Goal: Task Accomplishment & Management: Complete application form

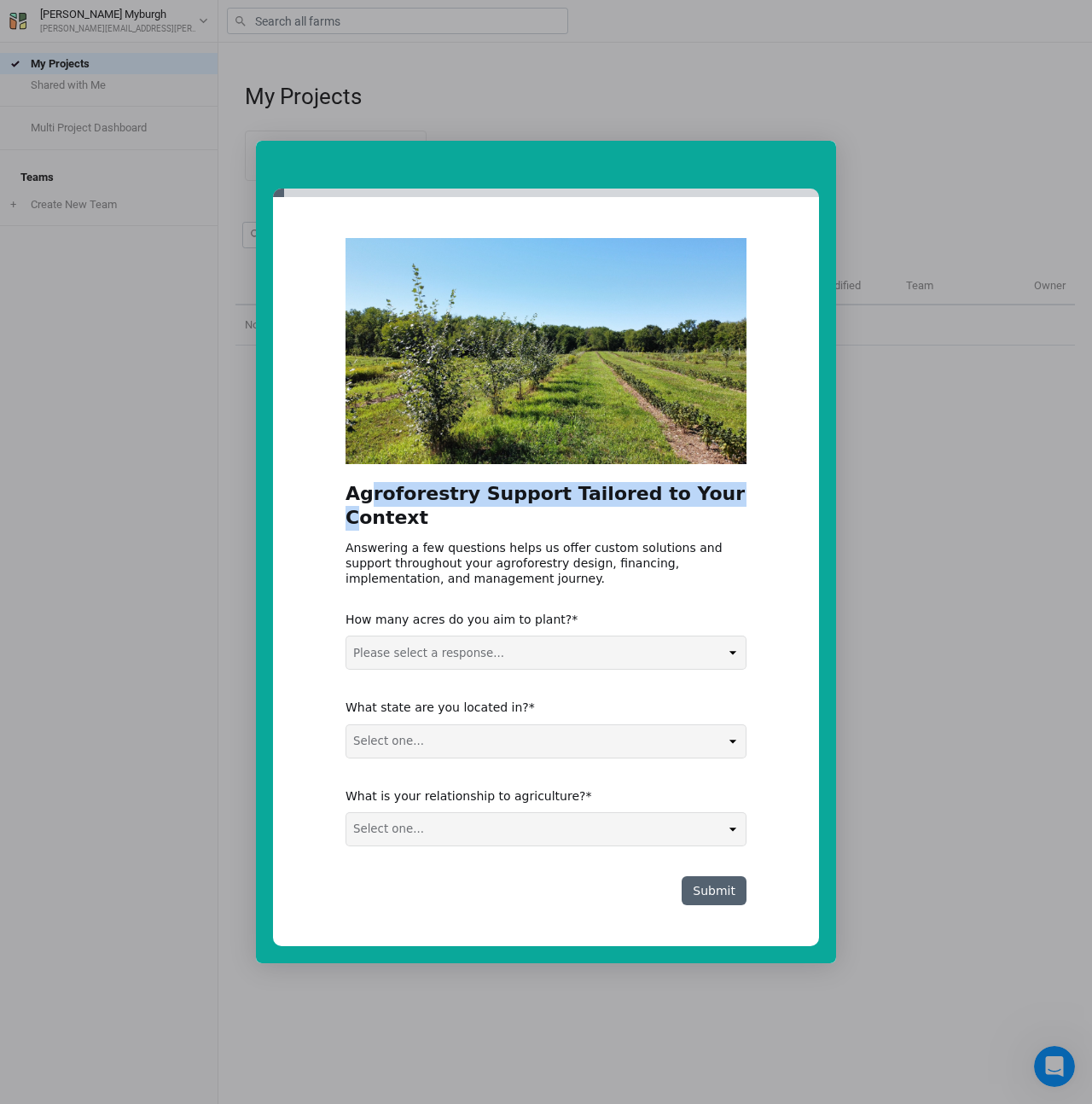
drag, startPoint x: 365, startPoint y: 507, endPoint x: 690, endPoint y: 506, distance: 325.0
click at [690, 506] on h2 "Agroforestry Support Tailored to Your Context" at bounding box center [546, 511] width 401 height 59
click at [689, 506] on h2 "Agroforestry Support Tailored to Your Context" at bounding box center [546, 511] width 401 height 59
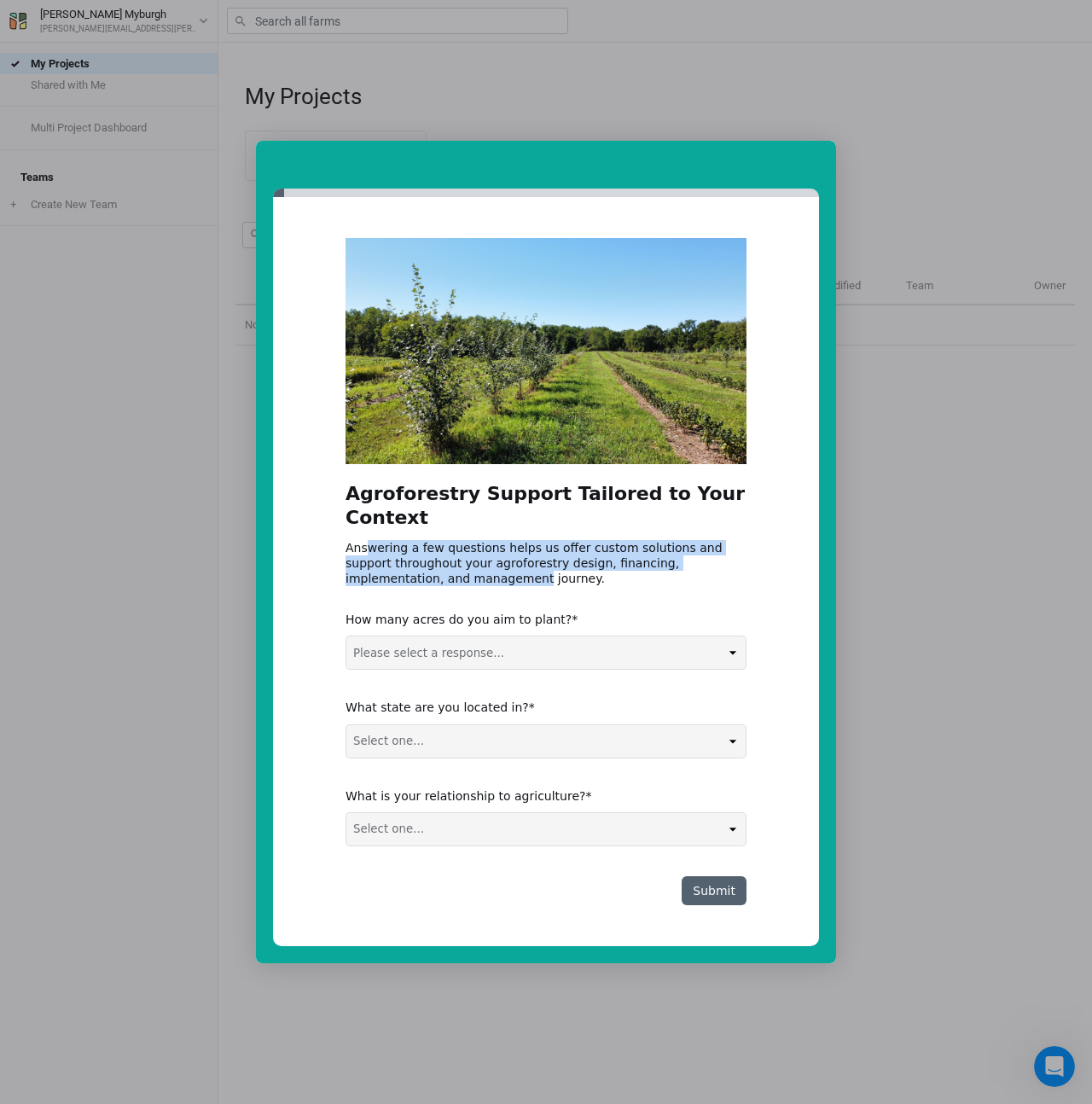
drag, startPoint x: 366, startPoint y: 529, endPoint x: 418, endPoint y: 559, distance: 60.0
click at [418, 559] on div "Answering a few questions helps us offer custom solutions and support throughou…" at bounding box center [546, 563] width 401 height 47
click at [431, 564] on div "Answering a few questions helps us offer custom solutions and support throughou…" at bounding box center [546, 563] width 401 height 47
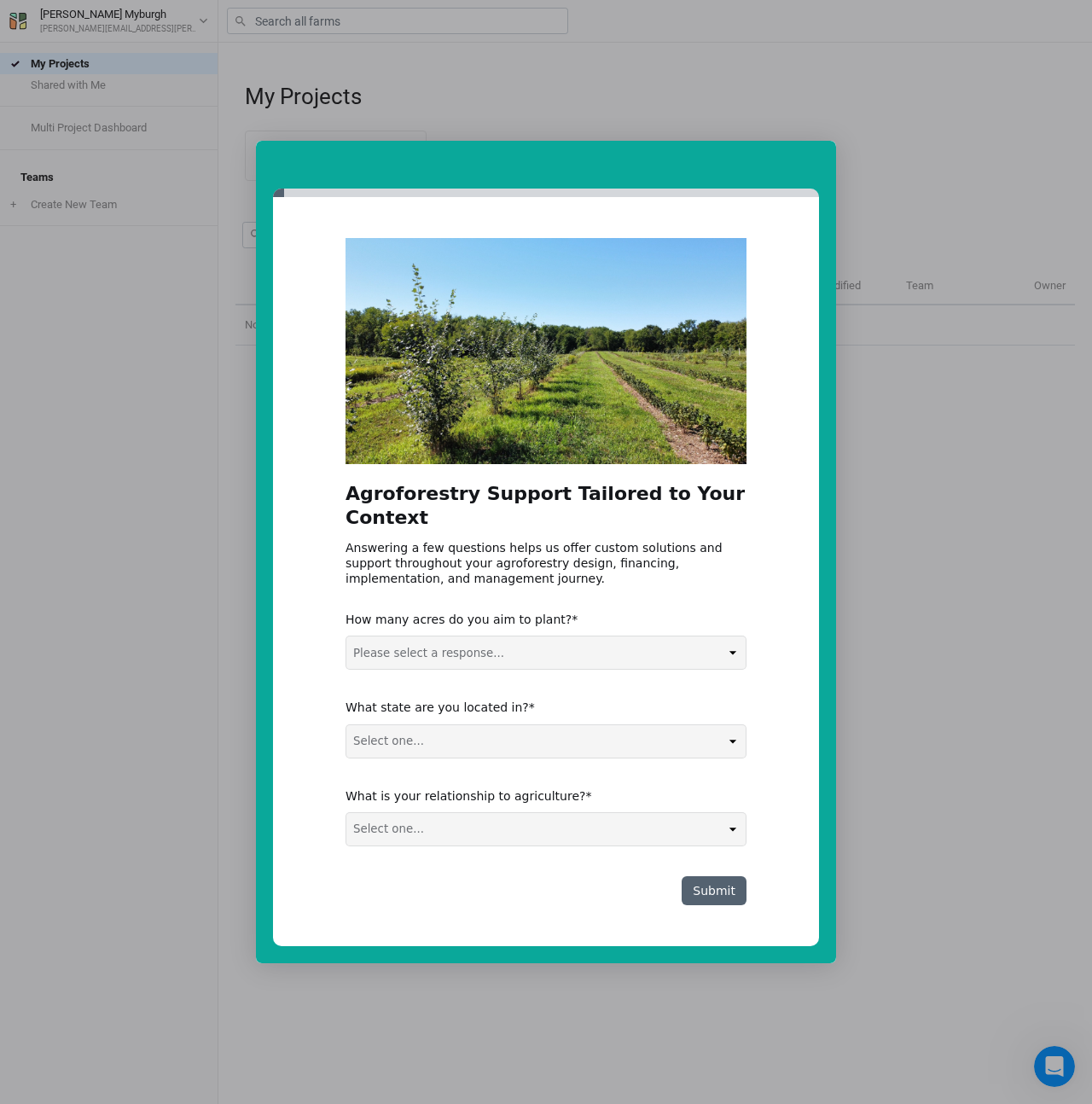
click at [508, 657] on div "Please select a response... 0-5 acres 5-50 acres 50-100 acres 100+ acres" at bounding box center [546, 653] width 401 height 34
click at [507, 654] on select "Please select a response... 0-5 acres 5-50 acres 50-100 acres 100+ acres" at bounding box center [546, 653] width 399 height 33
select select "0-5 acres"
click at [447, 740] on select "Select one... Non-US AL AK AZ AR CA CO CT DE FL [GEOGRAPHIC_DATA] HI ID IL IN I…" at bounding box center [546, 741] width 399 height 33
select select "Non-US"
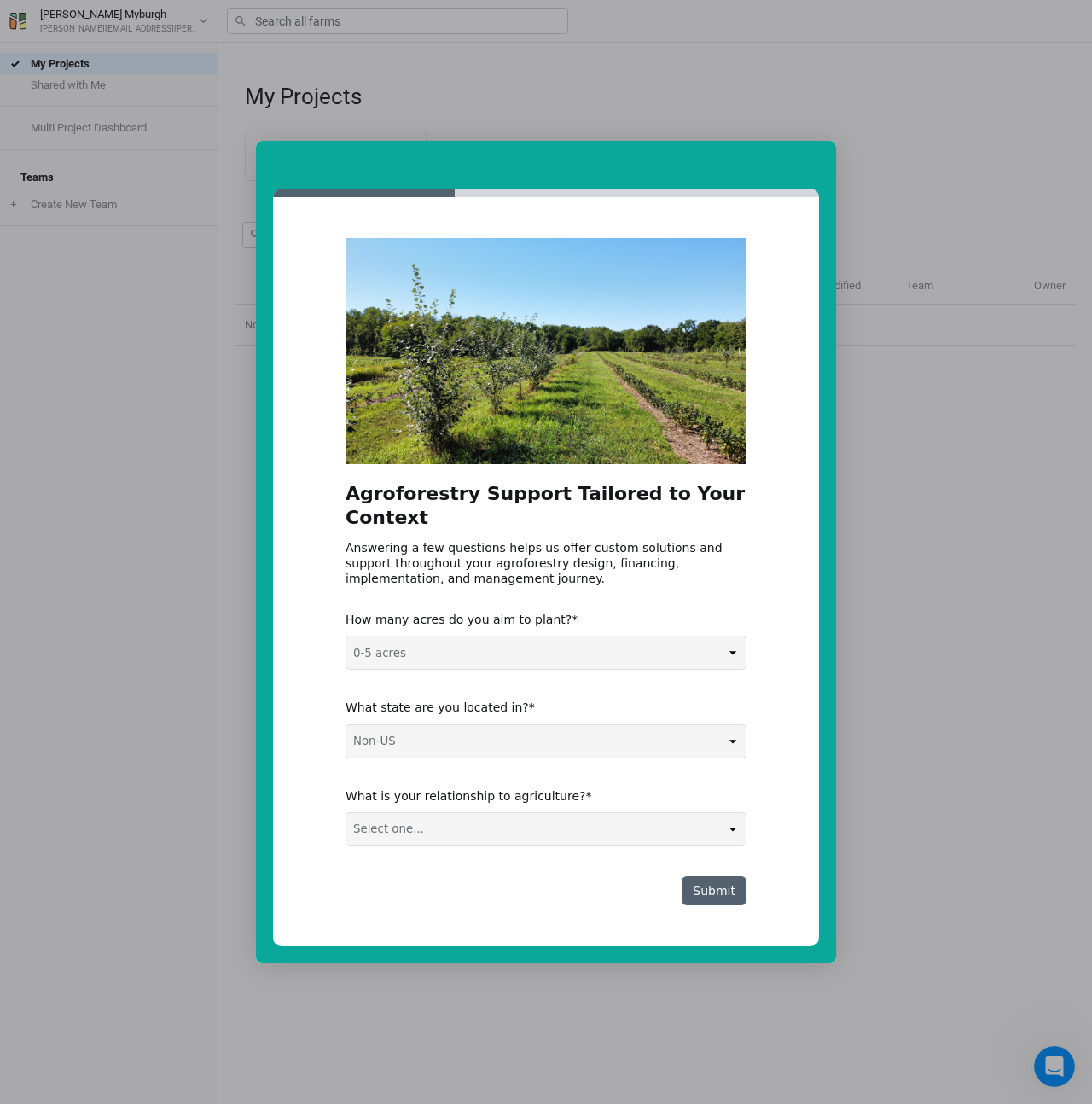
click at [418, 813] on select "Select one... Agribusiness / Co-op Farmer / Landowner Agri-Food Supply Chain Fo…" at bounding box center [546, 829] width 399 height 33
select select "Agribusiness / Co-op"
click at [710, 881] on button "Submit" at bounding box center [714, 890] width 65 height 29
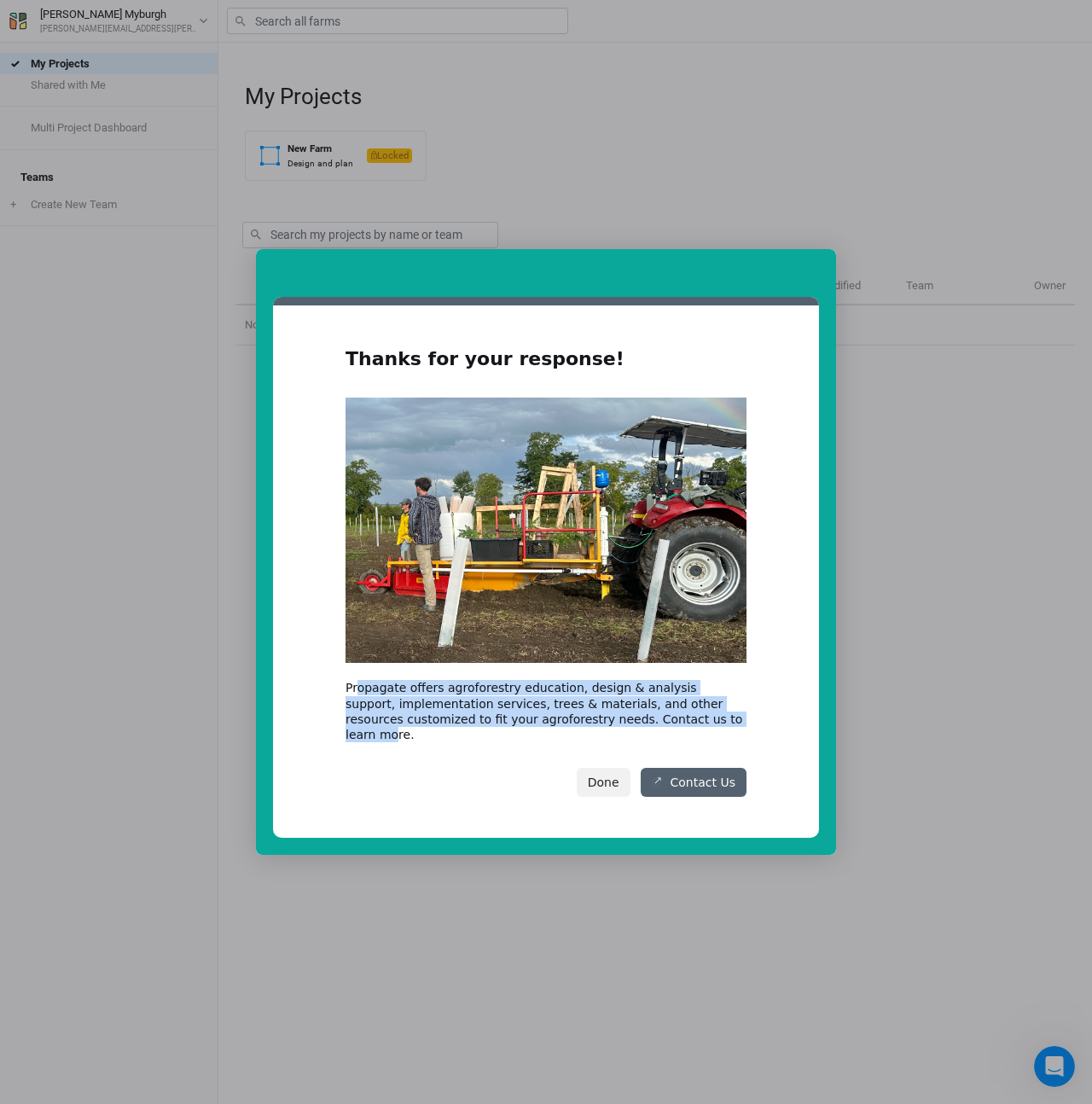
drag, startPoint x: 360, startPoint y: 695, endPoint x: 707, endPoint y: 730, distance: 348.8
click at [707, 730] on div "Propagate offers agroforestry education, design & analysis support, implementat…" at bounding box center [546, 711] width 401 height 62
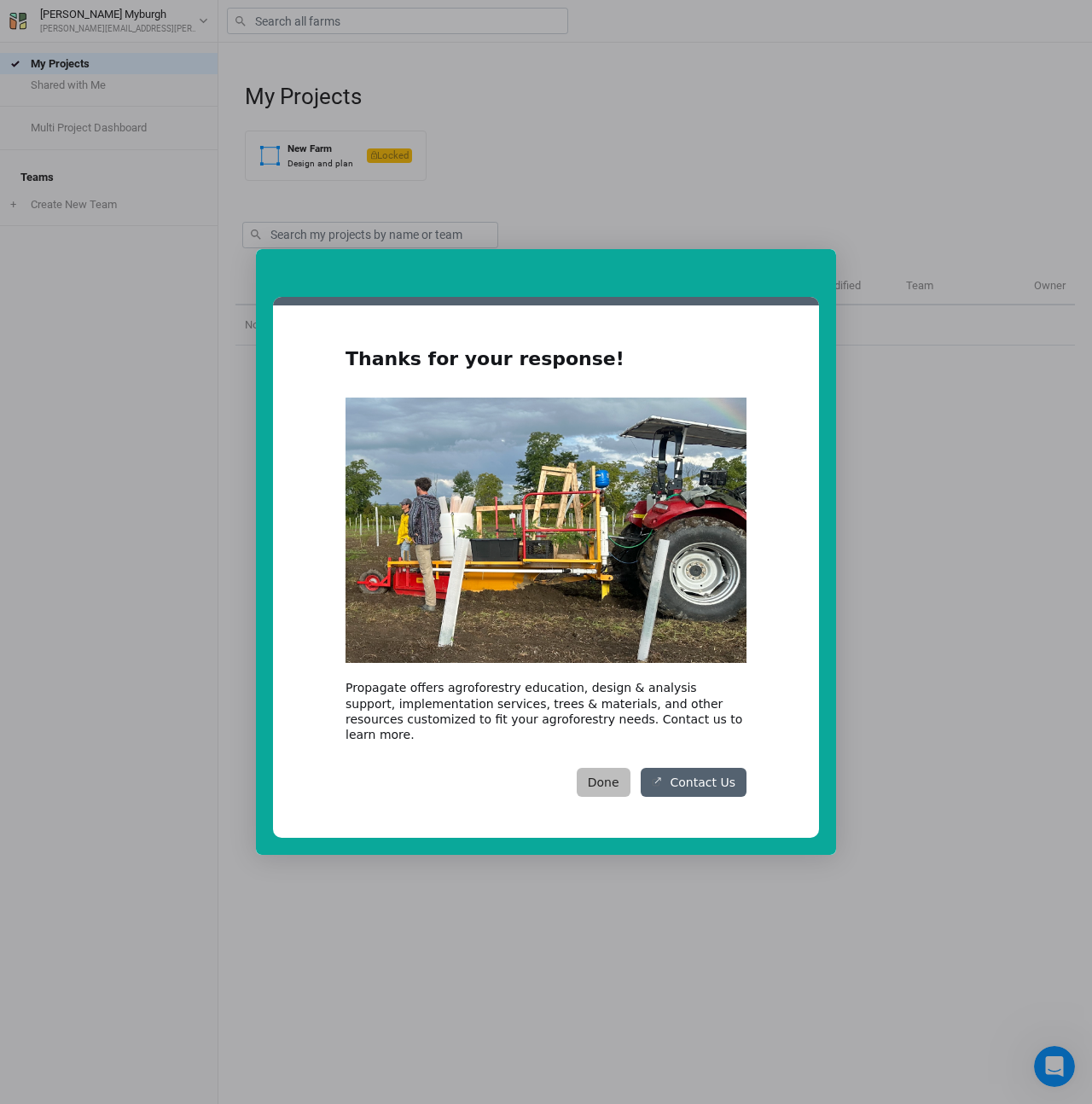
click at [613, 773] on button "Done" at bounding box center [603, 782] width 54 height 29
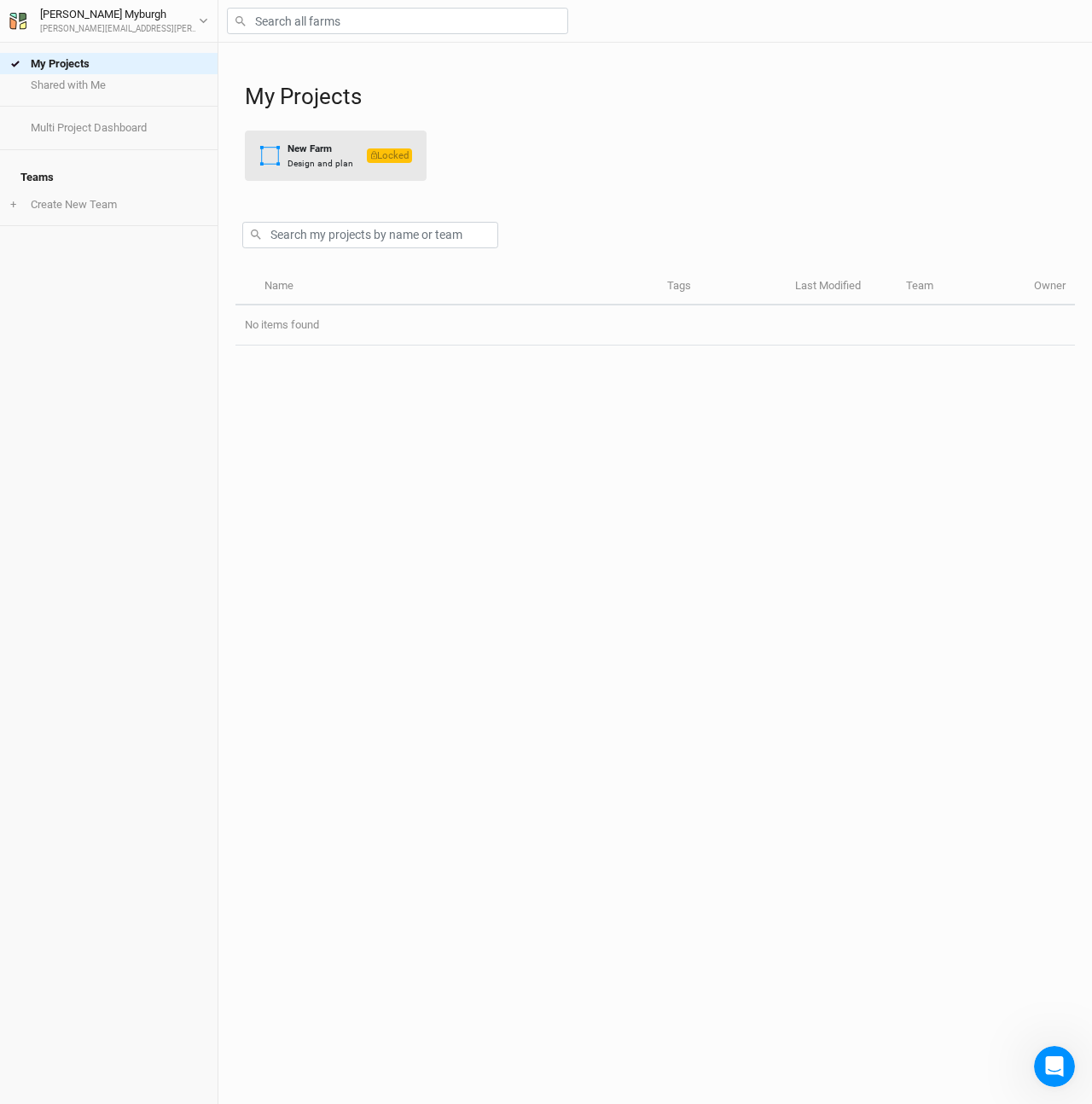
click at [315, 168] on div "Design and plan" at bounding box center [320, 163] width 66 height 12
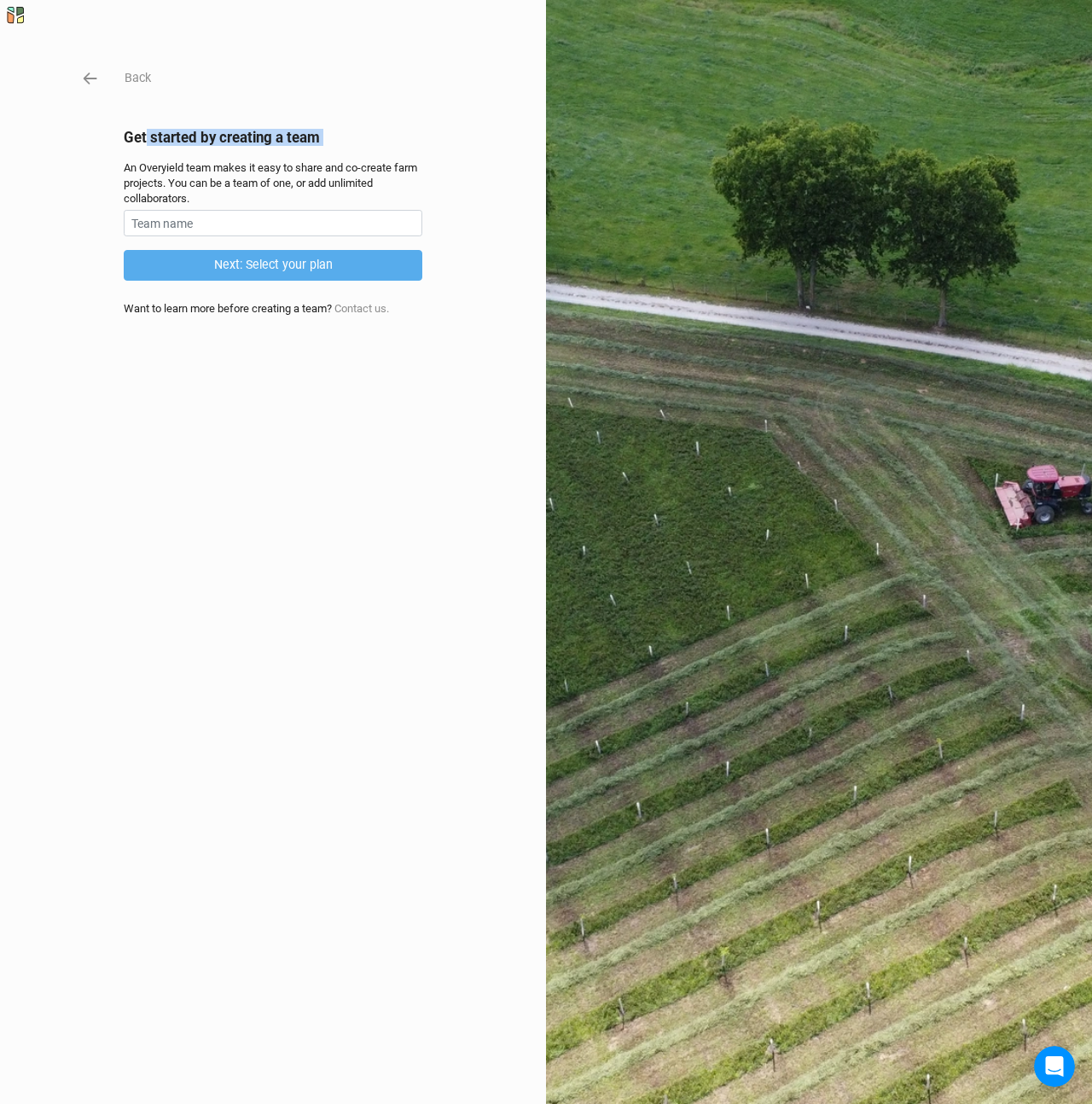
drag, startPoint x: 144, startPoint y: 141, endPoint x: 327, endPoint y: 150, distance: 183.2
click at [327, 150] on div "Back Get started by creating a team An Overyield team makes it easy to share an…" at bounding box center [272, 552] width 299 height 967
drag, startPoint x: 327, startPoint y: 150, endPoint x: 301, endPoint y: 151, distance: 26.0
click at [328, 150] on div "Back Get started by creating a team An Overyield team makes it easy to share an…" at bounding box center [272, 552] width 299 height 967
drag, startPoint x: 118, startPoint y: 167, endPoint x: 378, endPoint y: 184, distance: 260.6
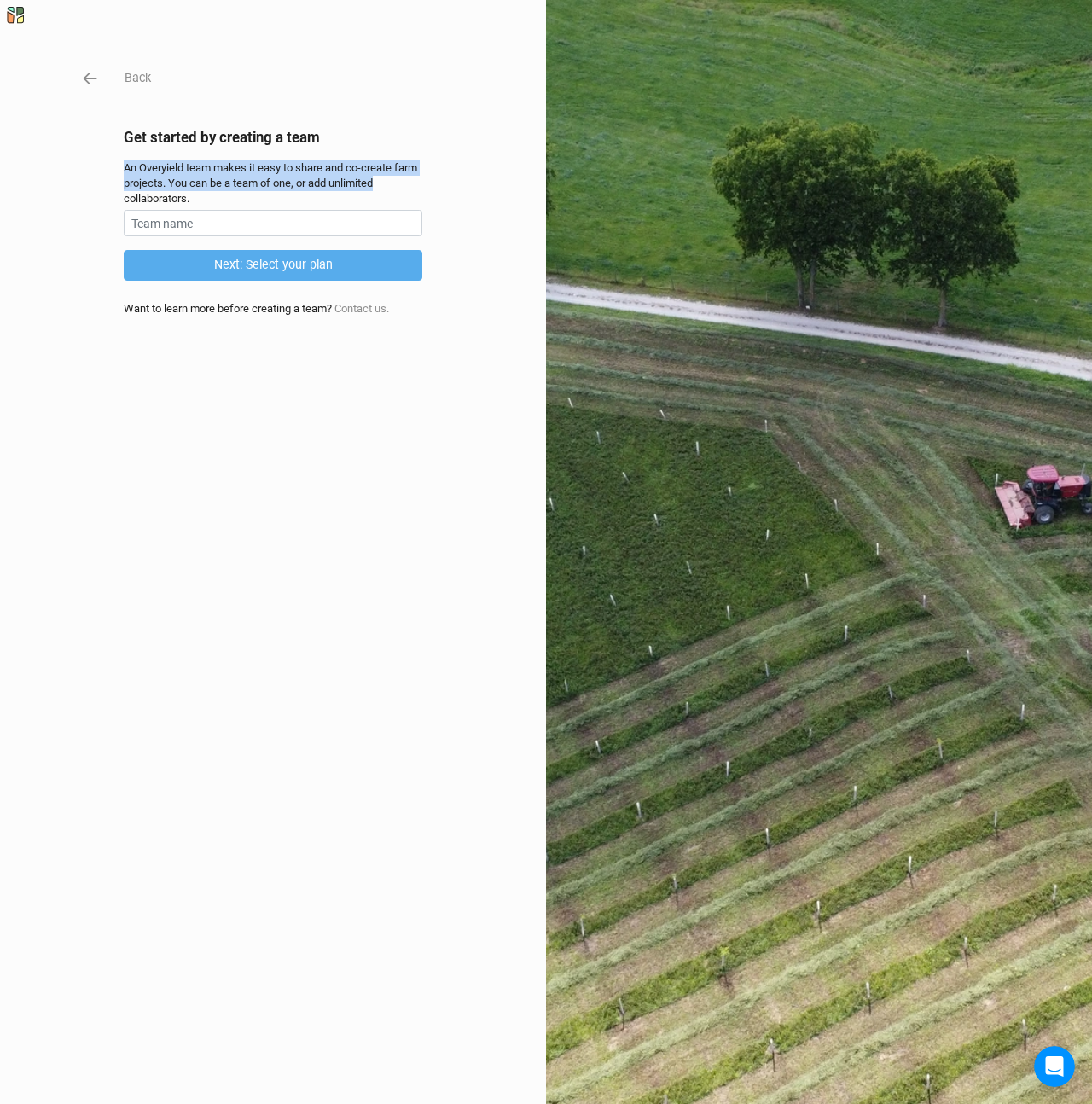
click at [378, 184] on div "Back Get started by creating a team An Overyield team makes it easy to share an…" at bounding box center [546, 552] width 1092 height 1104
click at [221, 222] on input "text" at bounding box center [272, 223] width 299 height 27
type input "M"
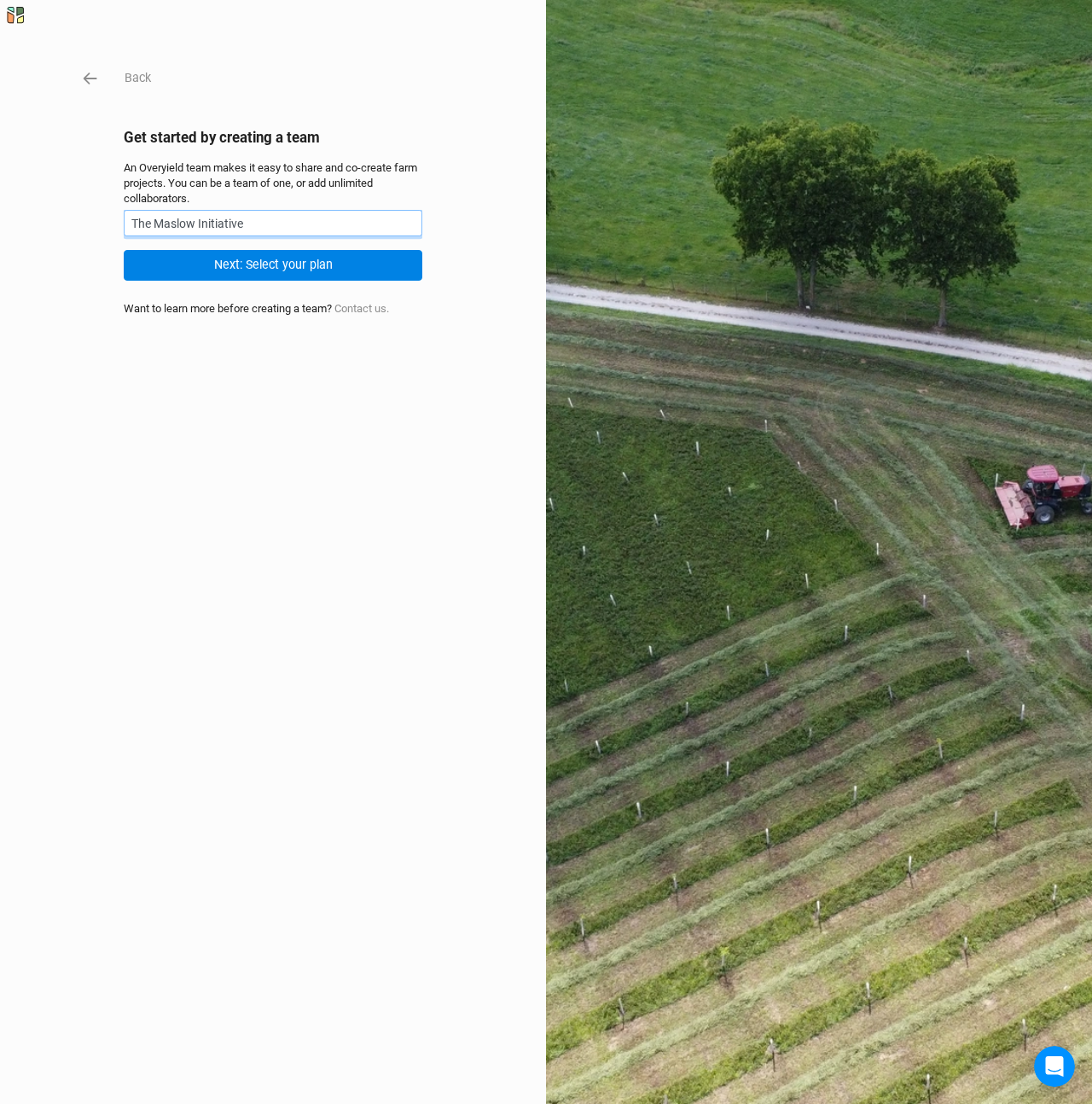
type input "The Maslow Initiative"
click at [178, 621] on div "Back Get started by creating a team An Overyield team makes it easy to share an…" at bounding box center [272, 552] width 299 height 967
click at [246, 267] on button "Next: Select your plan" at bounding box center [272, 265] width 299 height 30
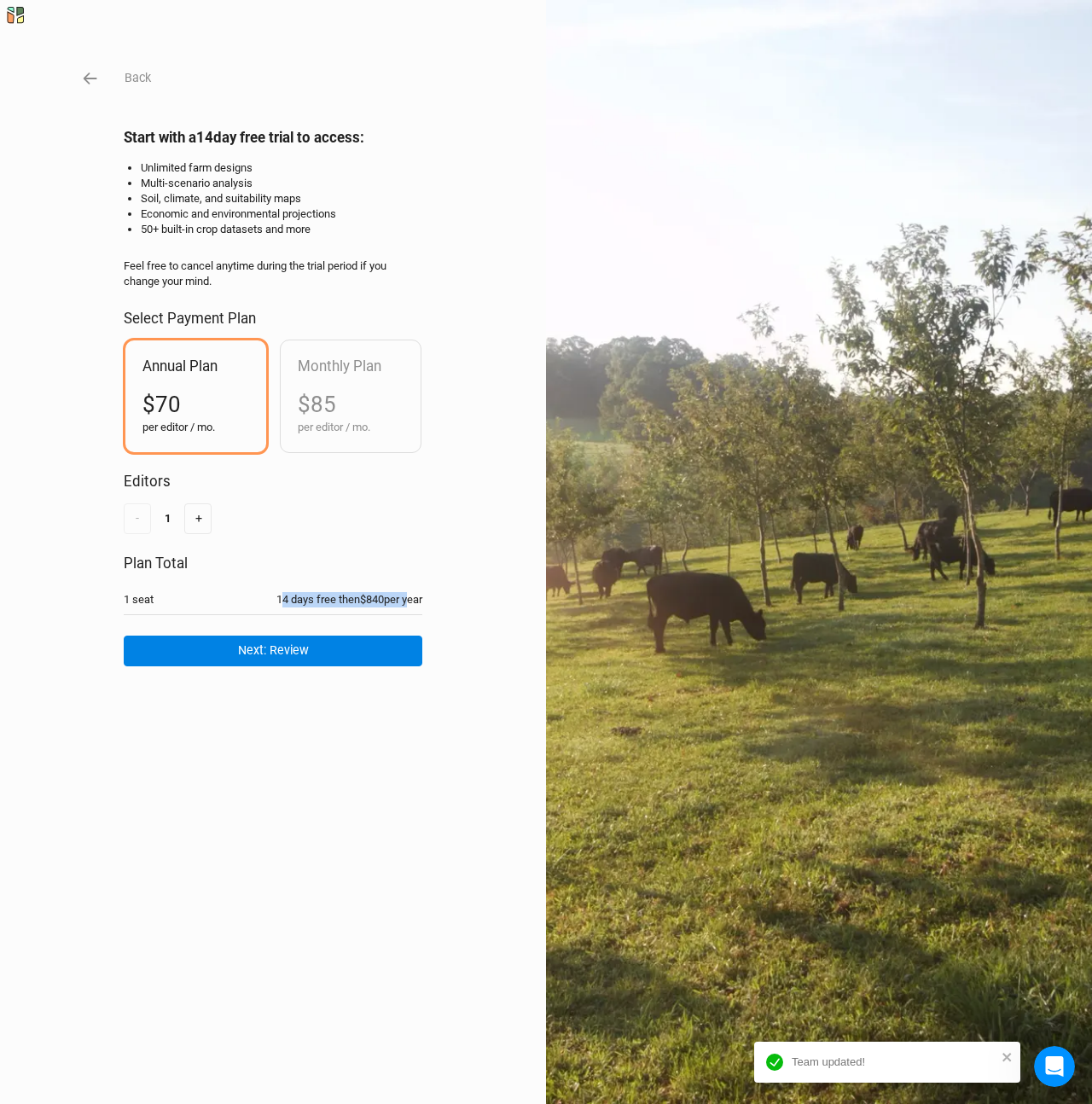
drag, startPoint x: 271, startPoint y: 601, endPoint x: 443, endPoint y: 609, distance: 172.2
click at [405, 599] on div "14 days free then $840 per year" at bounding box center [350, 599] width 146 height 15
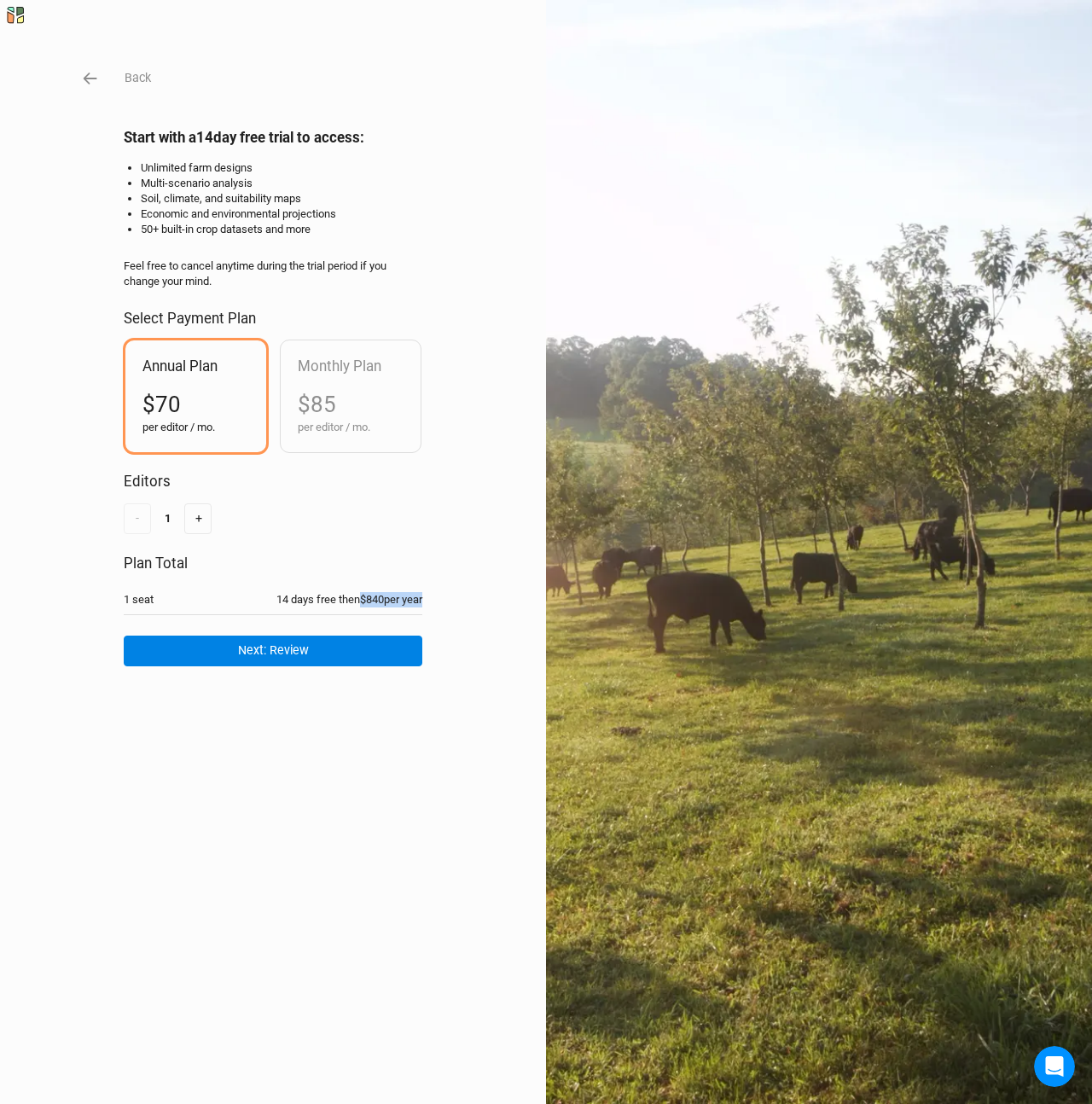
drag, startPoint x: 435, startPoint y: 609, endPoint x: 350, endPoint y: 605, distance: 85.1
click at [350, 605] on div "Back Start with a 14 day free trial to access: Unlimited farm designs Multi-sce…" at bounding box center [546, 552] width 1092 height 1104
click at [351, 605] on div "14 days free then $840 per year" at bounding box center [350, 599] width 146 height 15
drag, startPoint x: 138, startPoint y: 167, endPoint x: 326, endPoint y: 226, distance: 197.0
click at [322, 226] on ul "Unlimited farm designs Multi-scenario analysis Soil, climate, and suitability m…" at bounding box center [281, 200] width 281 height 78
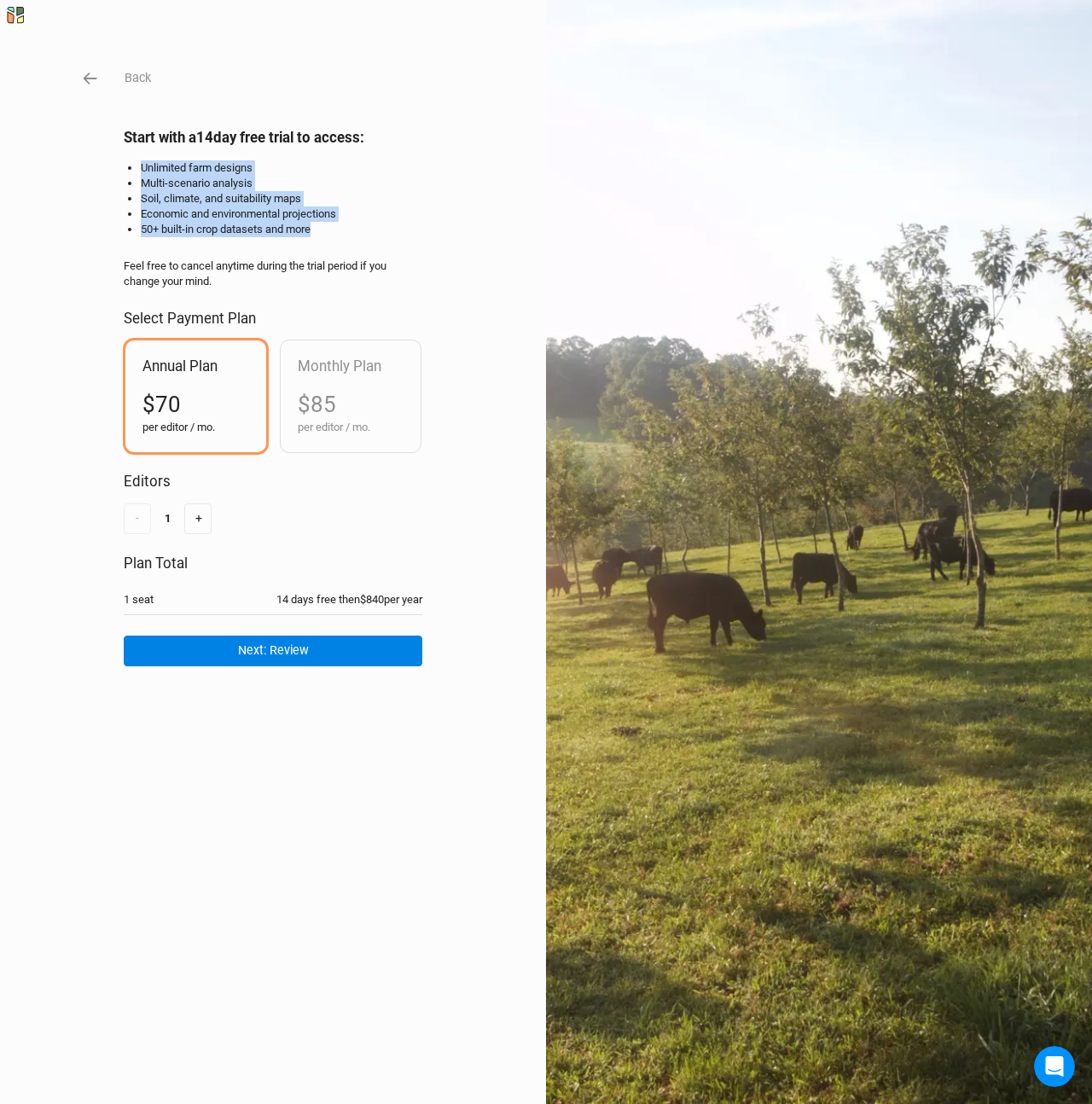
click at [326, 226] on li "50+ built-in crop datasets and more" at bounding box center [281, 229] width 281 height 15
drag, startPoint x: 176, startPoint y: 228, endPoint x: 295, endPoint y: 228, distance: 119.0
click at [295, 228] on li "50+ built-in crop datasets and more" at bounding box center [281, 229] width 281 height 15
drag, startPoint x: 295, startPoint y: 228, endPoint x: 271, endPoint y: 232, distance: 24.3
click at [295, 227] on li "50+ built-in crop datasets and more" at bounding box center [281, 229] width 281 height 15
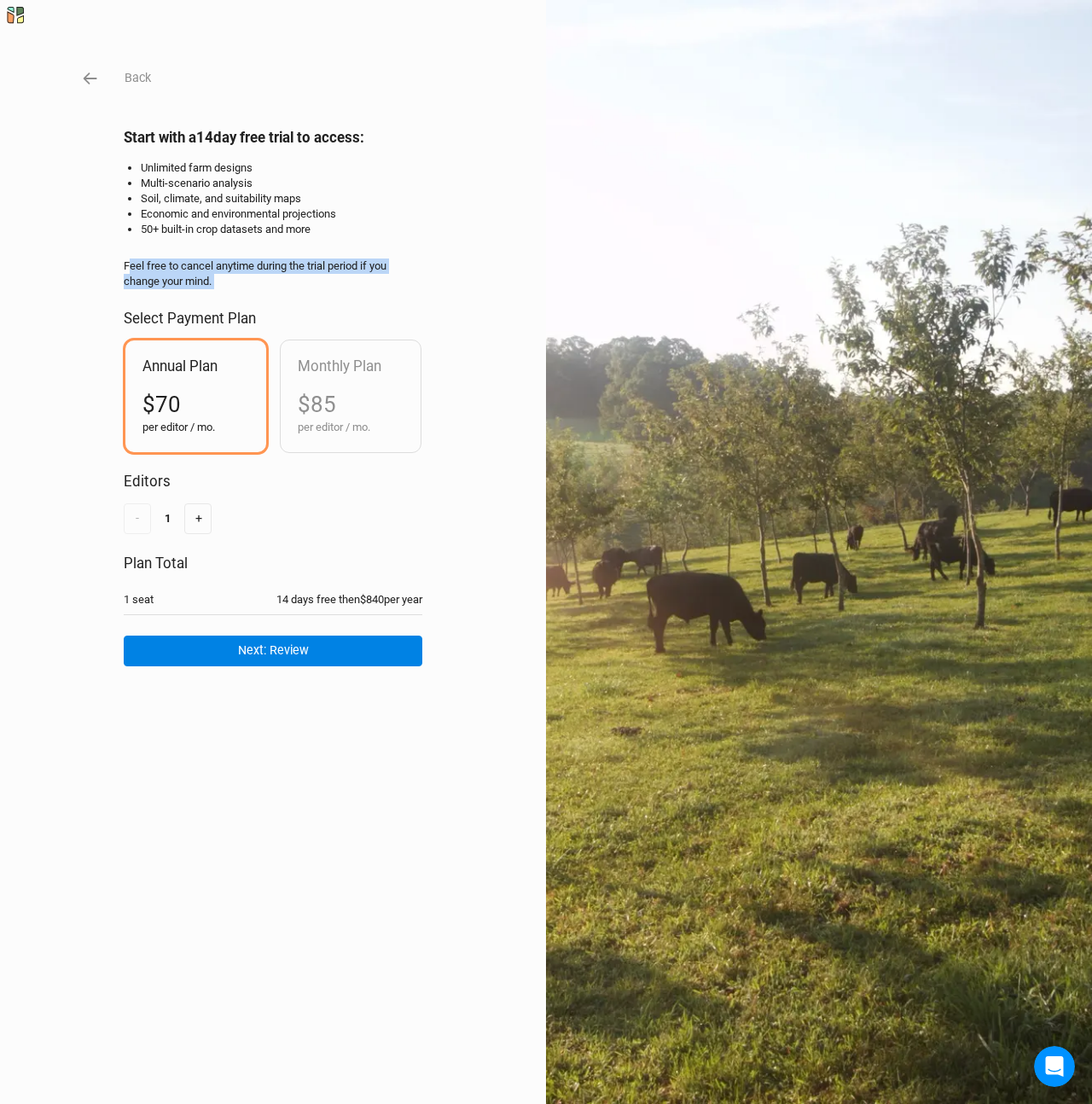
drag, startPoint x: 142, startPoint y: 260, endPoint x: 177, endPoint y: 291, distance: 46.8
click at [176, 290] on div "Start with a 14 day free trial to access: Unlimited farm designs Multi-scenario…" at bounding box center [272, 290] width 299 height 324
drag, startPoint x: 177, startPoint y: 291, endPoint x: 192, endPoint y: 305, distance: 20.5
click at [177, 292] on div "Start with a 14 day free trial to access: Unlimited farm designs Multi-scenario…" at bounding box center [272, 290] width 299 height 324
click at [67, 86] on div "Back Start with a 14 day free trial to access: Unlimited farm designs Multi-sce…" at bounding box center [546, 552] width 1092 height 1104
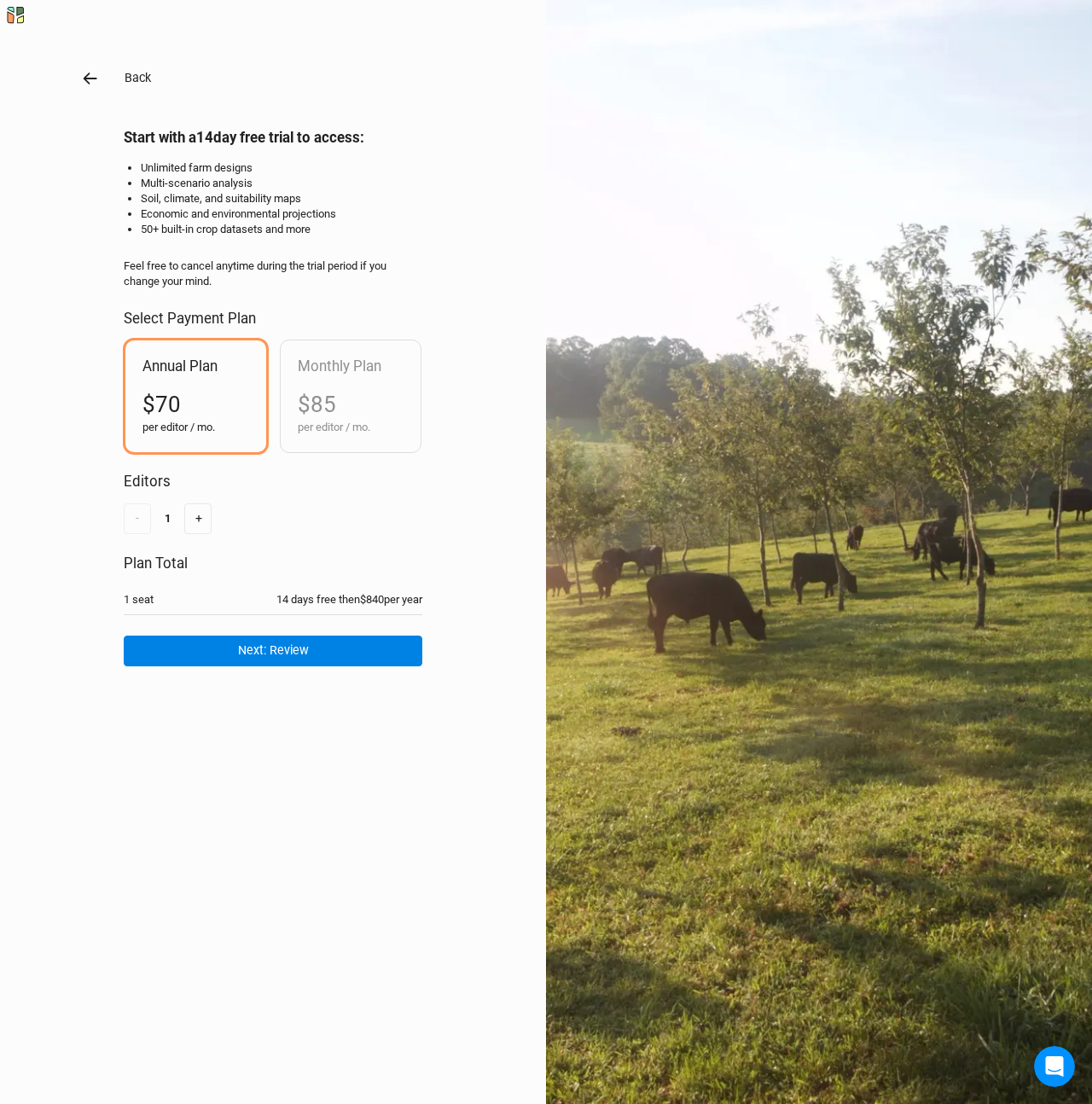
click at [81, 82] on icon "button" at bounding box center [90, 78] width 19 height 19
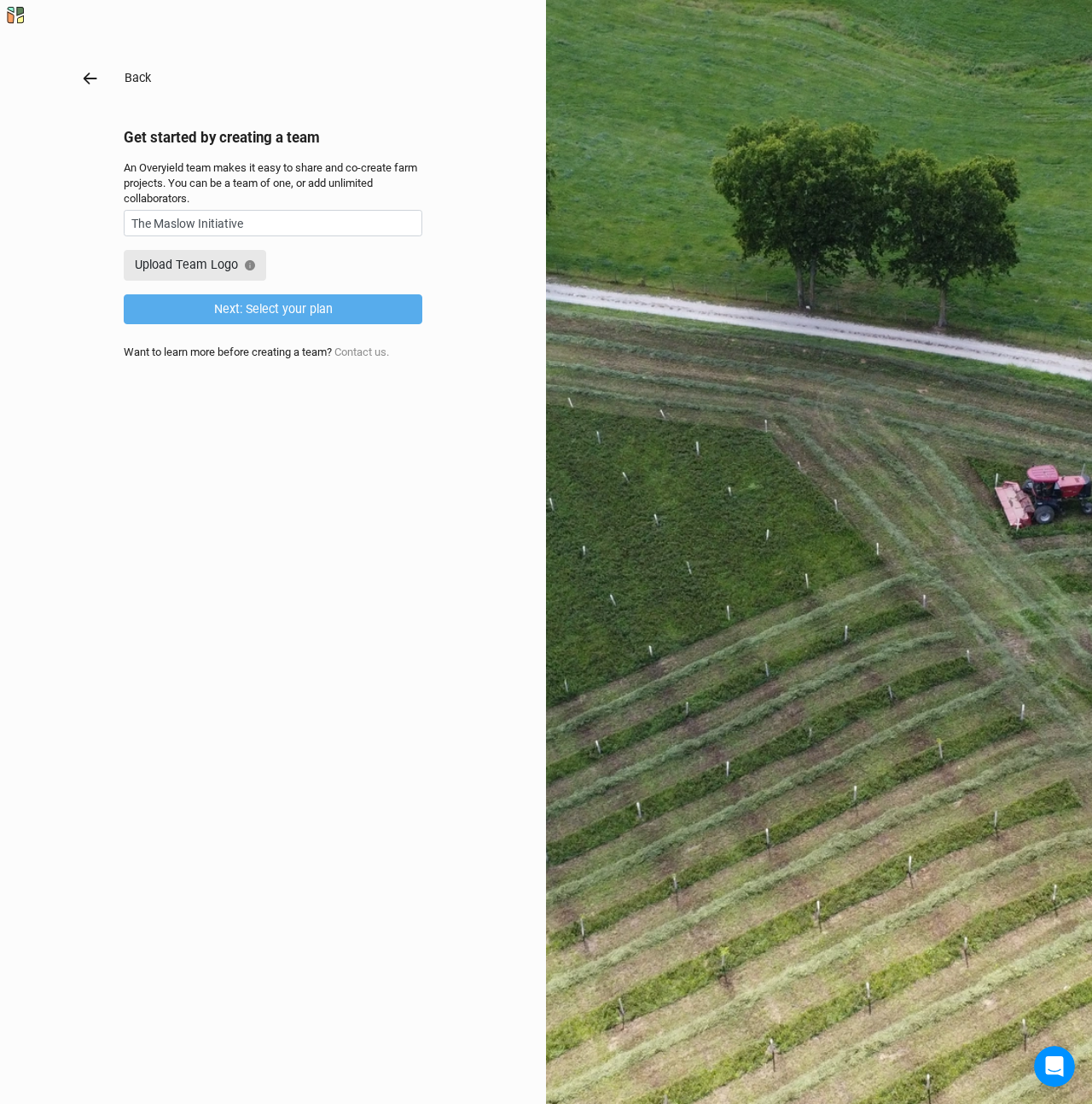
click at [83, 82] on icon "button" at bounding box center [90, 78] width 19 height 19
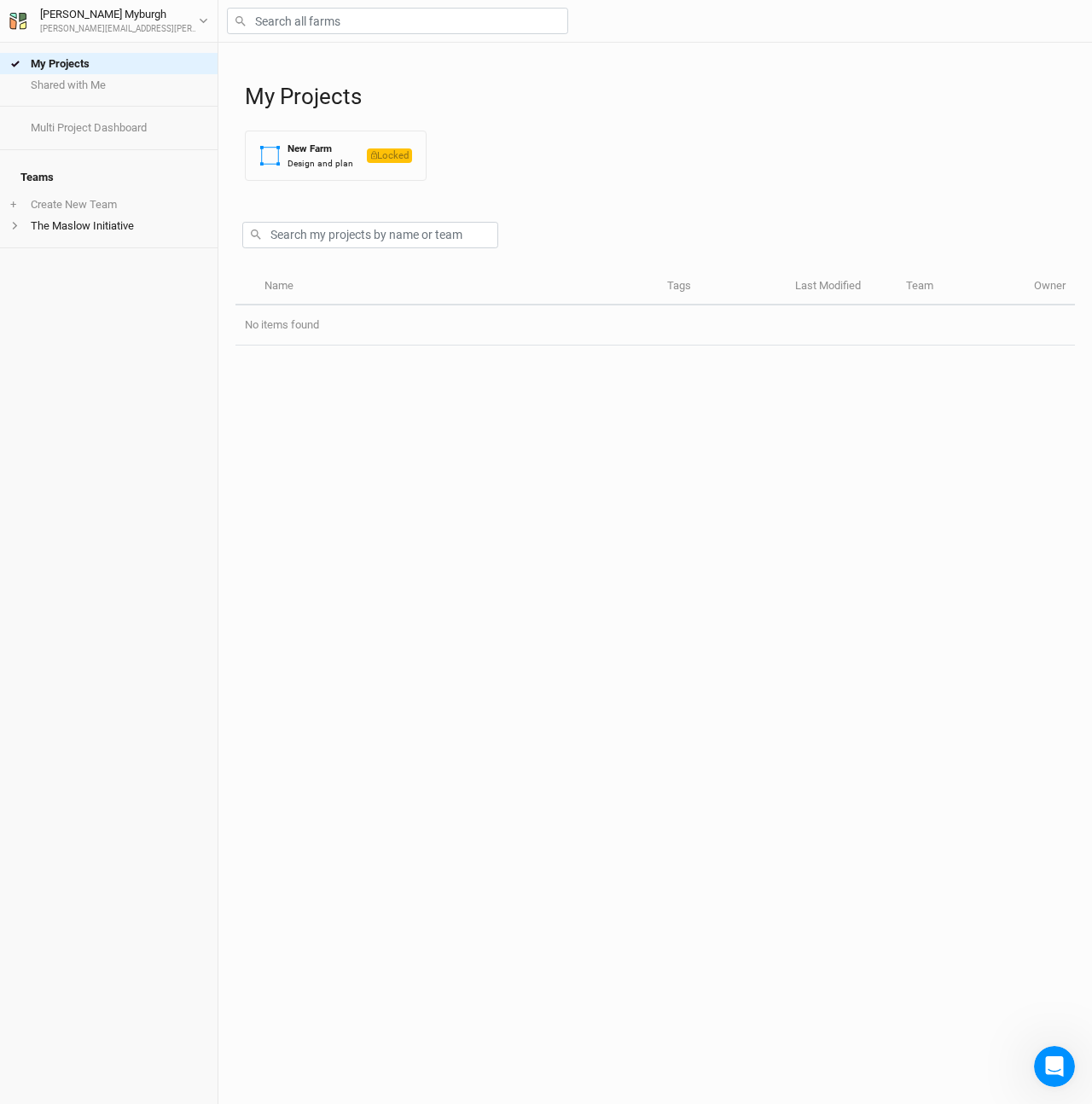
drag, startPoint x: 393, startPoint y: 559, endPoint x: 330, endPoint y: 393, distance: 177.6
click at [392, 558] on div "Name Tags Last Modified Team Owner No items found" at bounding box center [656, 686] width 840 height 835
click at [86, 121] on link "Multi Project Dashboard" at bounding box center [108, 128] width 217 height 21
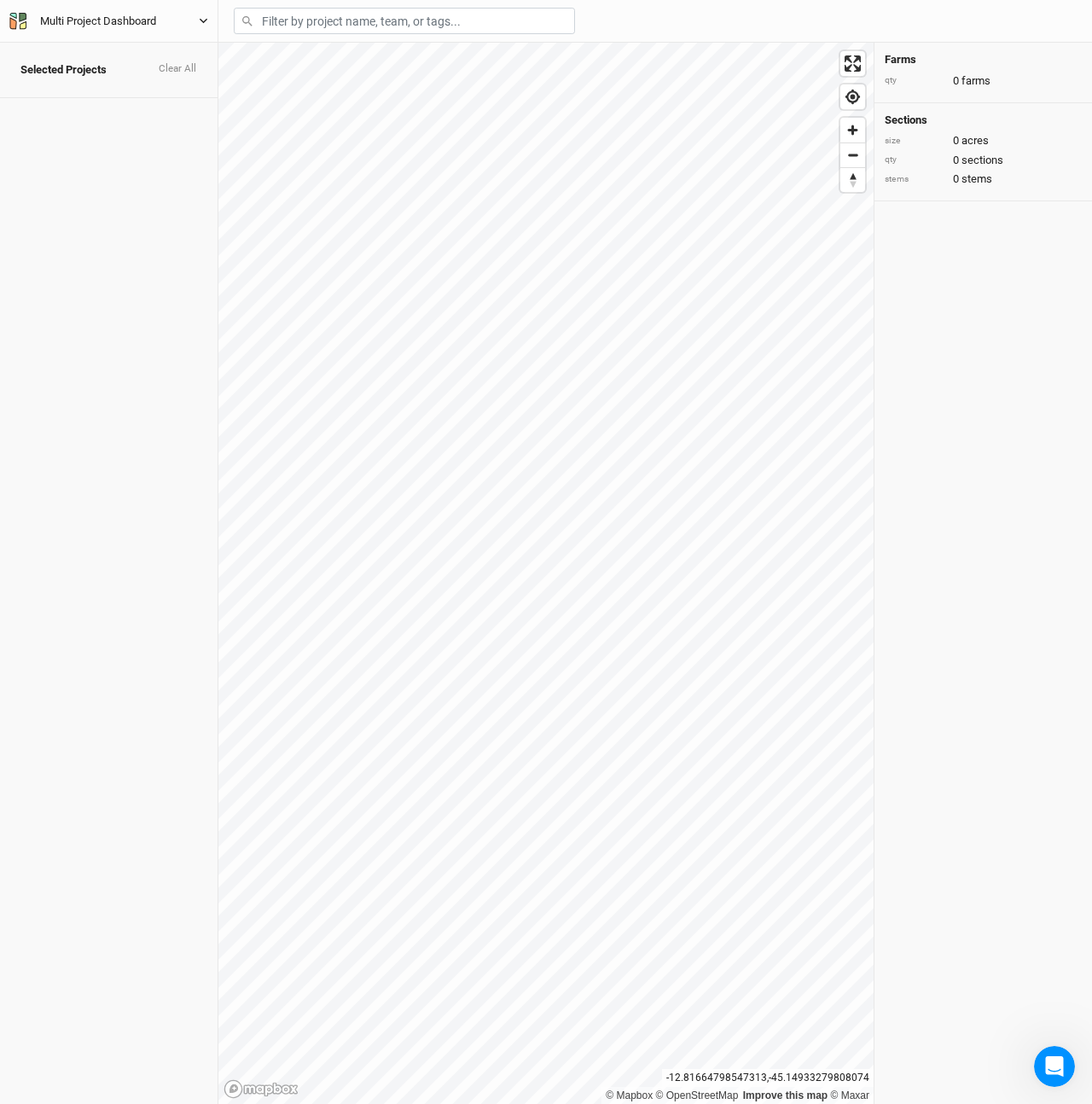
click at [59, 20] on div "Multi Project Dashboard" at bounding box center [98, 20] width 116 height 17
click at [165, 113] on button "Metric" at bounding box center [165, 105] width 46 height 26
click at [34, 90] on div "Selected Projects Clear All" at bounding box center [108, 573] width 217 height 1061
click at [85, 28] on div "Multi Project Dashboard" at bounding box center [98, 20] width 116 height 17
click at [105, 55] on button "Back" at bounding box center [142, 47] width 135 height 22
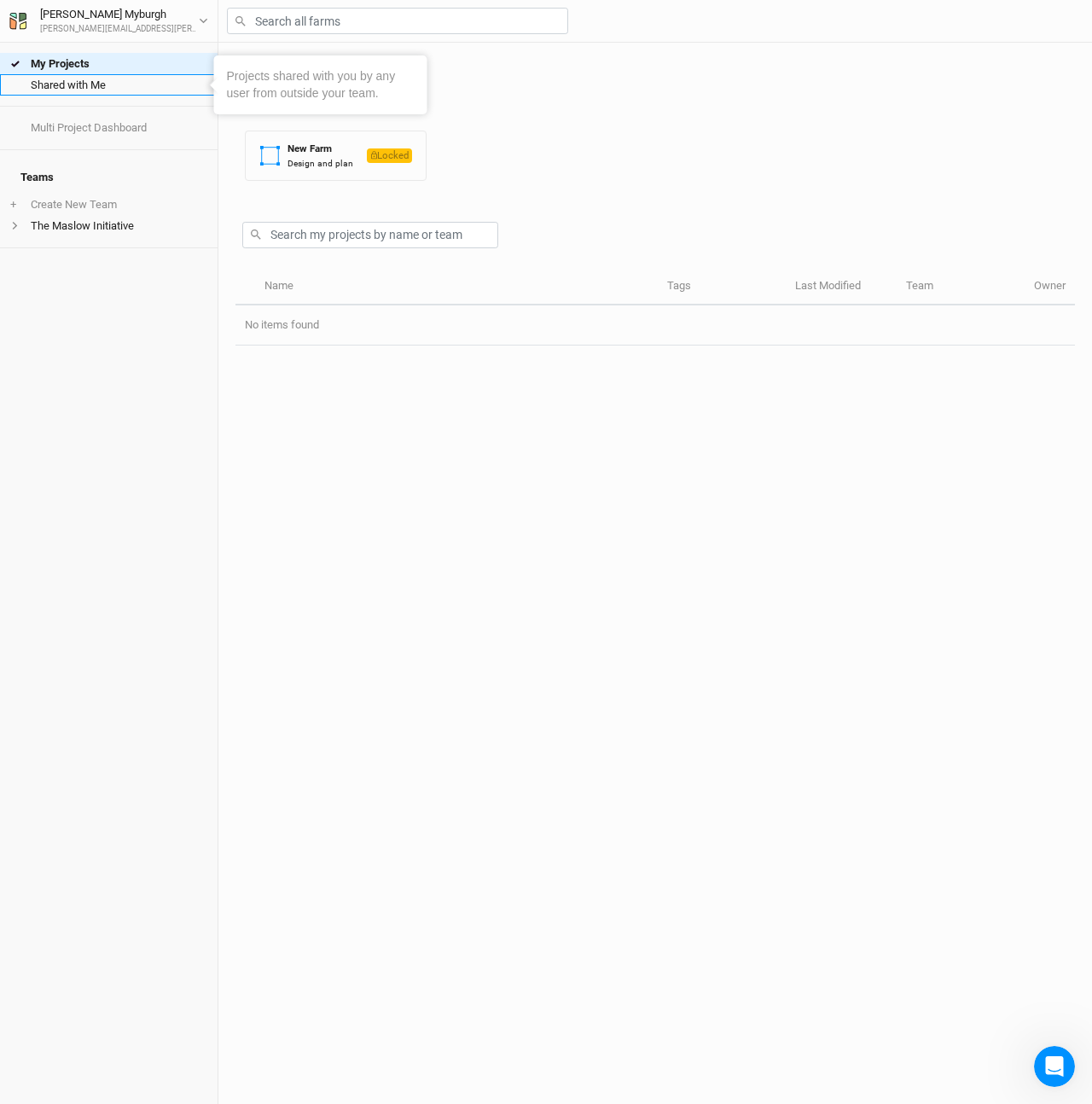
click at [83, 82] on link "Shared with Me" at bounding box center [108, 85] width 217 height 21
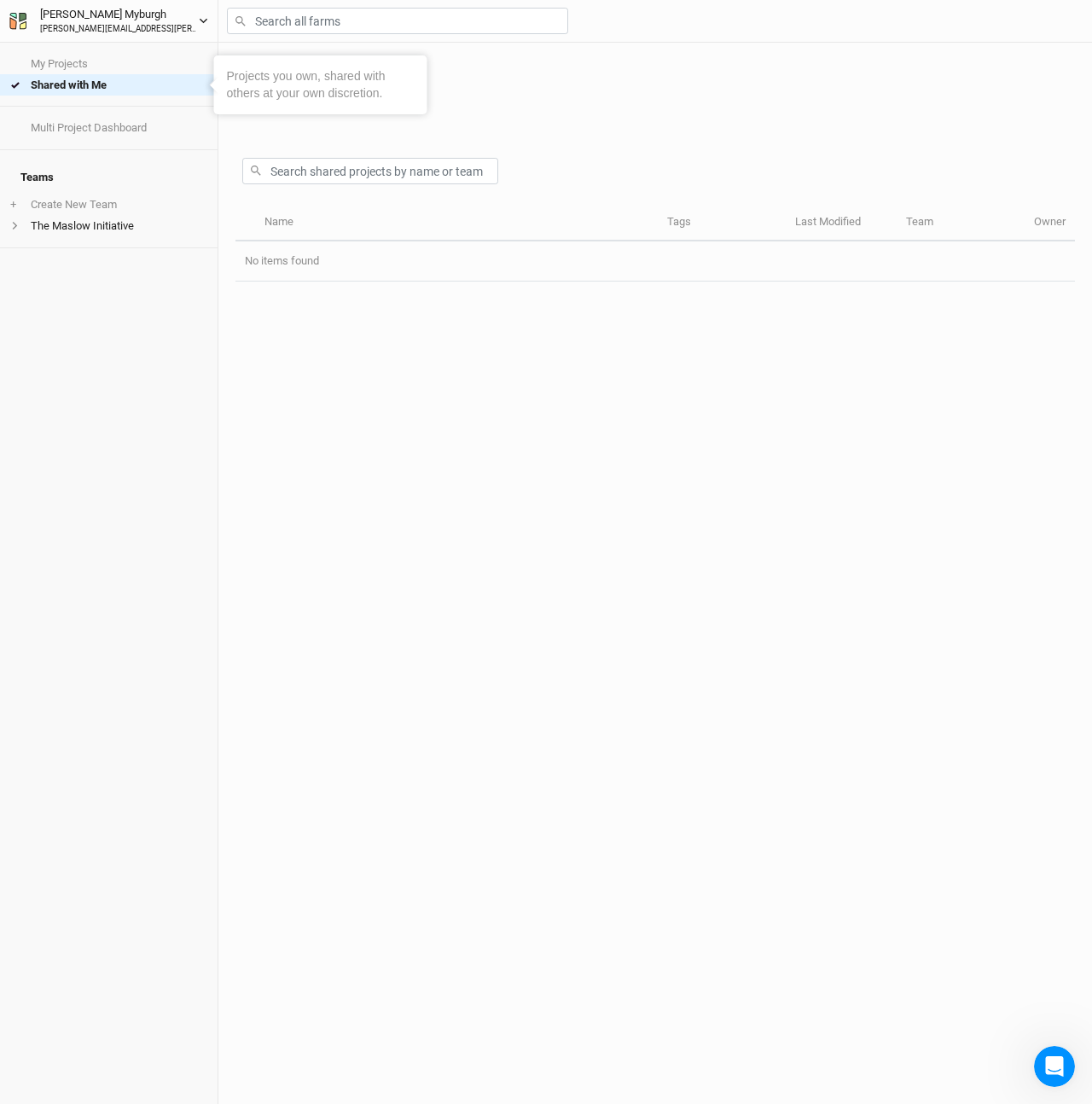
click at [89, 5] on button "[PERSON_NAME] [PERSON_NAME][EMAIL_ADDRESS][PERSON_NAME][DOMAIN_NAME]" at bounding box center [109, 20] width 200 height 31
